Goal: Check status: Check status

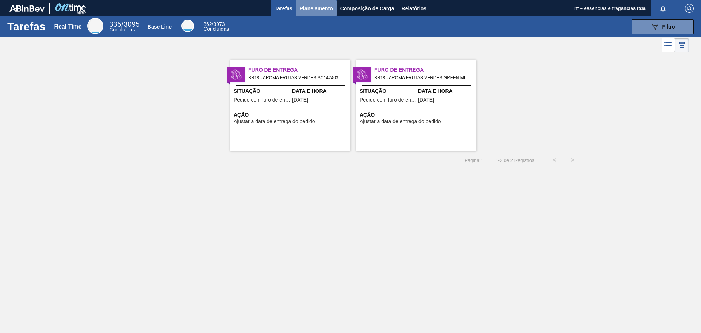
click at [314, 9] on span "Planejamento" at bounding box center [316, 8] width 33 height 9
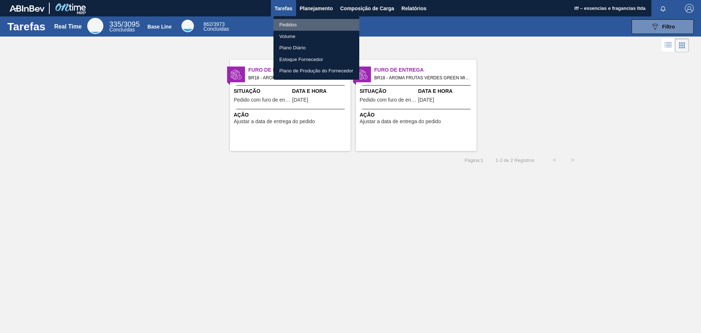
click at [288, 25] on li "Pedidos" at bounding box center [317, 25] width 86 height 12
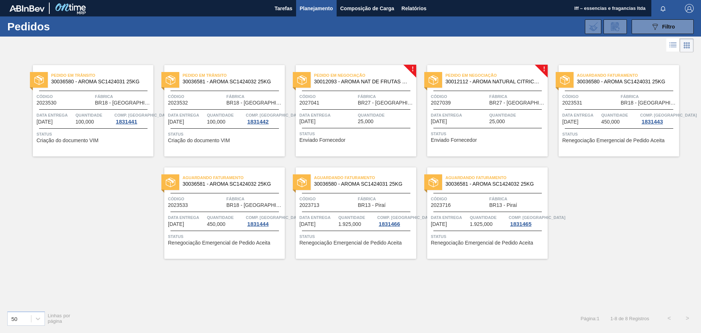
click at [353, 96] on span "Código" at bounding box center [328, 96] width 57 height 7
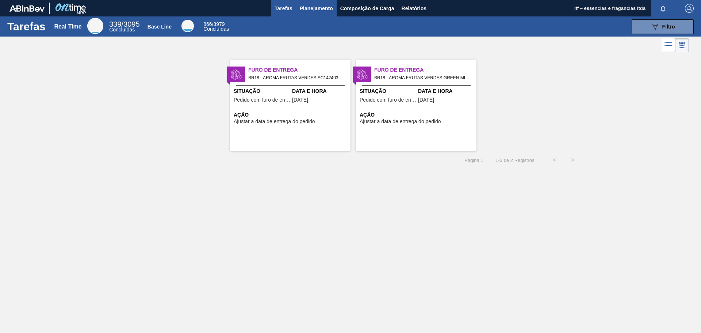
click at [328, 8] on span "Planejamento" at bounding box center [316, 8] width 33 height 9
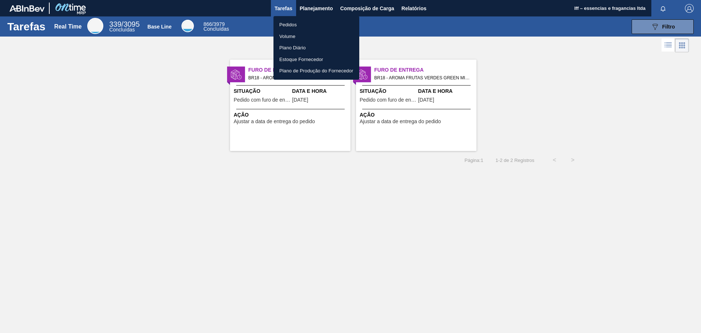
click at [293, 27] on li "Pedidos" at bounding box center [317, 25] width 86 height 12
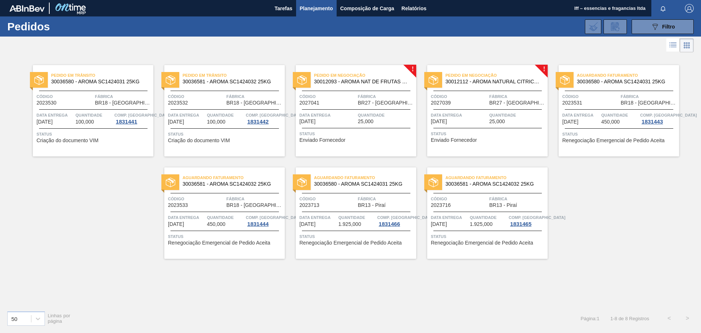
click at [352, 106] on div "Pedido em Negociação 30012093 - AROMA NAT DE FRUTAS VERDES -ABI221664F Código 2…" at bounding box center [356, 110] width 121 height 91
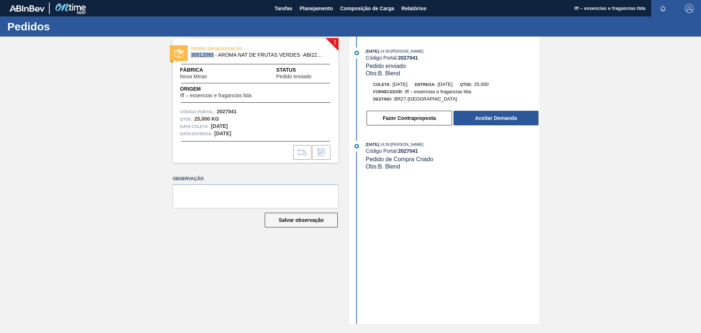
drag, startPoint x: 214, startPoint y: 57, endPoint x: 190, endPoint y: 58, distance: 23.8
click at [190, 58] on div "PEDIDO EM NEGOCIAÇÃO 30012093 - AROMA NAT DE FRUTAS VERDES -ABI221664F" at bounding box center [256, 52] width 166 height 16
copy span "30012093"
click at [313, 9] on span "Planejamento" at bounding box center [316, 8] width 33 height 9
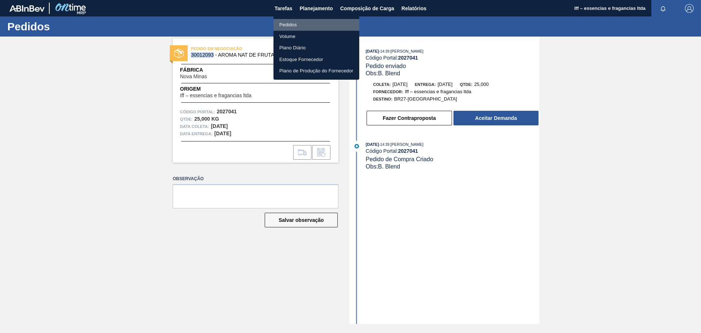
click at [290, 22] on li "Pedidos" at bounding box center [317, 25] width 86 height 12
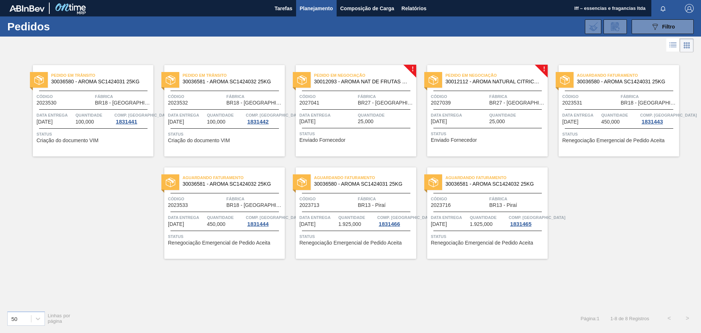
click at [478, 104] on div "Código 2027039" at bounding box center [459, 99] width 57 height 13
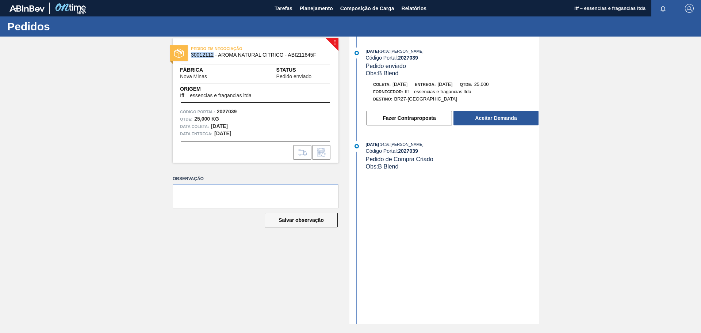
drag, startPoint x: 214, startPoint y: 55, endPoint x: 192, endPoint y: 58, distance: 22.5
click at [192, 58] on div "PEDIDO EM NEGOCIAÇÃO 30012112 - AROMA NATURAL CITRICO - ABI211645F" at bounding box center [256, 52] width 166 height 16
copy span "30012112"
click at [220, 301] on div "! PEDIDO EM NEGOCIAÇÃO 30012112 - AROMA NATURAL CITRICO - ABI211645F Fábrica No…" at bounding box center [250, 180] width 177 height 287
click at [308, 8] on span "Planejamento" at bounding box center [316, 8] width 33 height 9
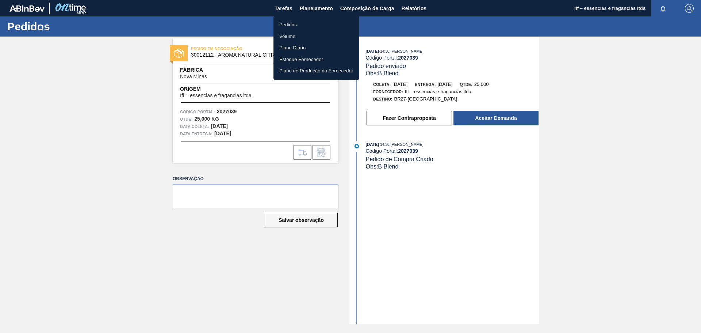
click at [298, 27] on li "Pedidos" at bounding box center [317, 25] width 86 height 12
